Goal: Find contact information: Find contact information

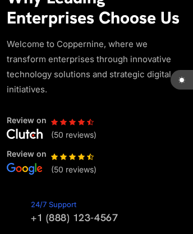
scroll to position [3514, 0]
